Goal: Task Accomplishment & Management: Use online tool/utility

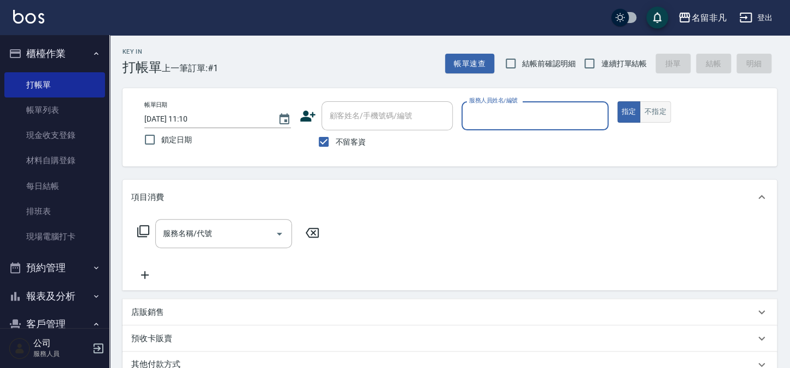
click at [656, 118] on button "不指定" at bounding box center [655, 111] width 31 height 21
click at [514, 120] on input "服務人員姓名/編號" at bounding box center [535, 115] width 137 height 19
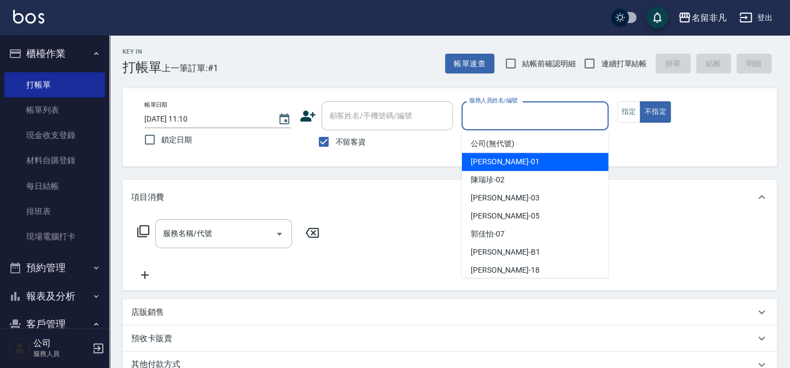
click at [491, 161] on span "[PERSON_NAME] -01" at bounding box center [505, 161] width 69 height 11
type input "[PERSON_NAME]-01"
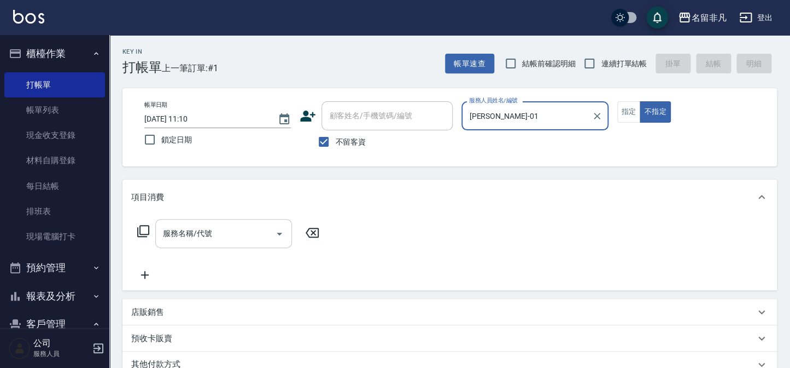
click at [229, 231] on input "服務名稱/代號" at bounding box center [215, 233] width 110 height 19
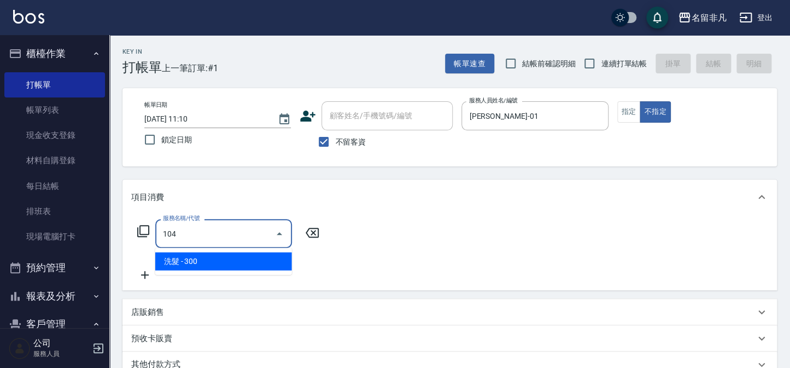
type input "洗髮(104)"
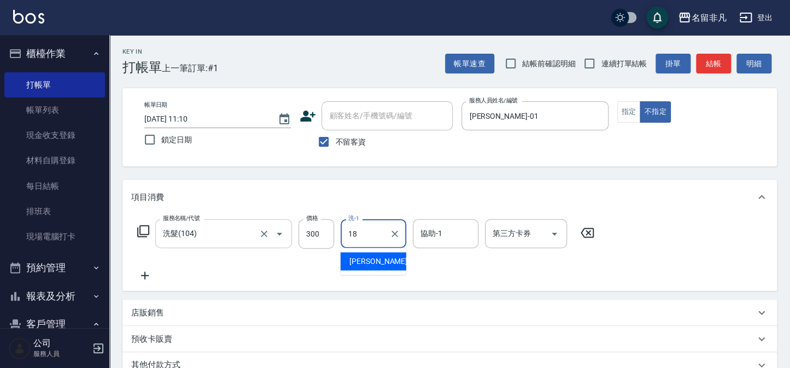
type input "陳子晴-18"
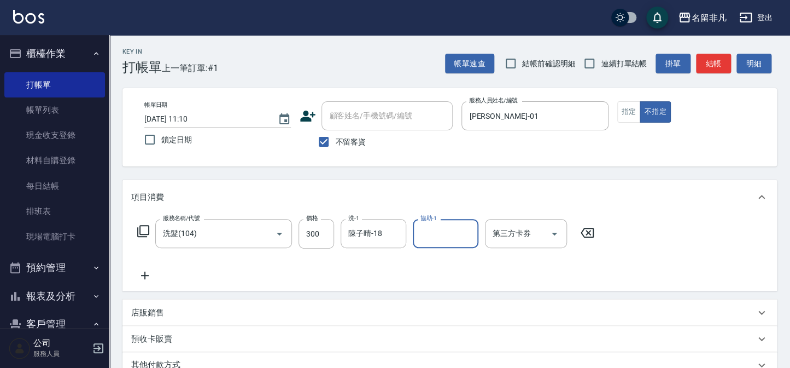
click at [703, 51] on div "Key In 打帳單 上一筆訂單:#1 帳單速查 結帳前確認明細 連續打單結帳 掛單 結帳 明細" at bounding box center [443, 55] width 668 height 40
click at [701, 55] on button "結帳" at bounding box center [713, 64] width 35 height 20
